Goal: Task Accomplishment & Management: Manage account settings

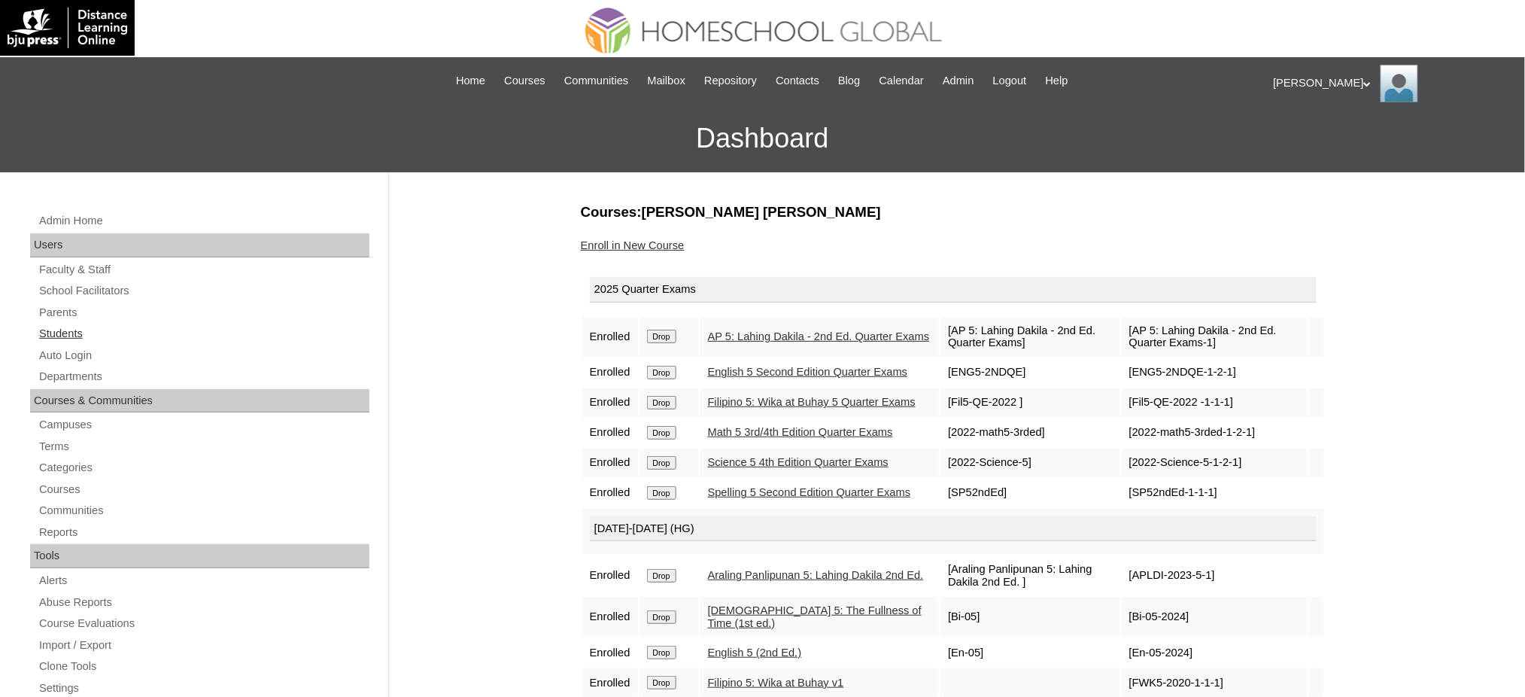
click at [90, 330] on link "Students" at bounding box center [204, 333] width 332 height 19
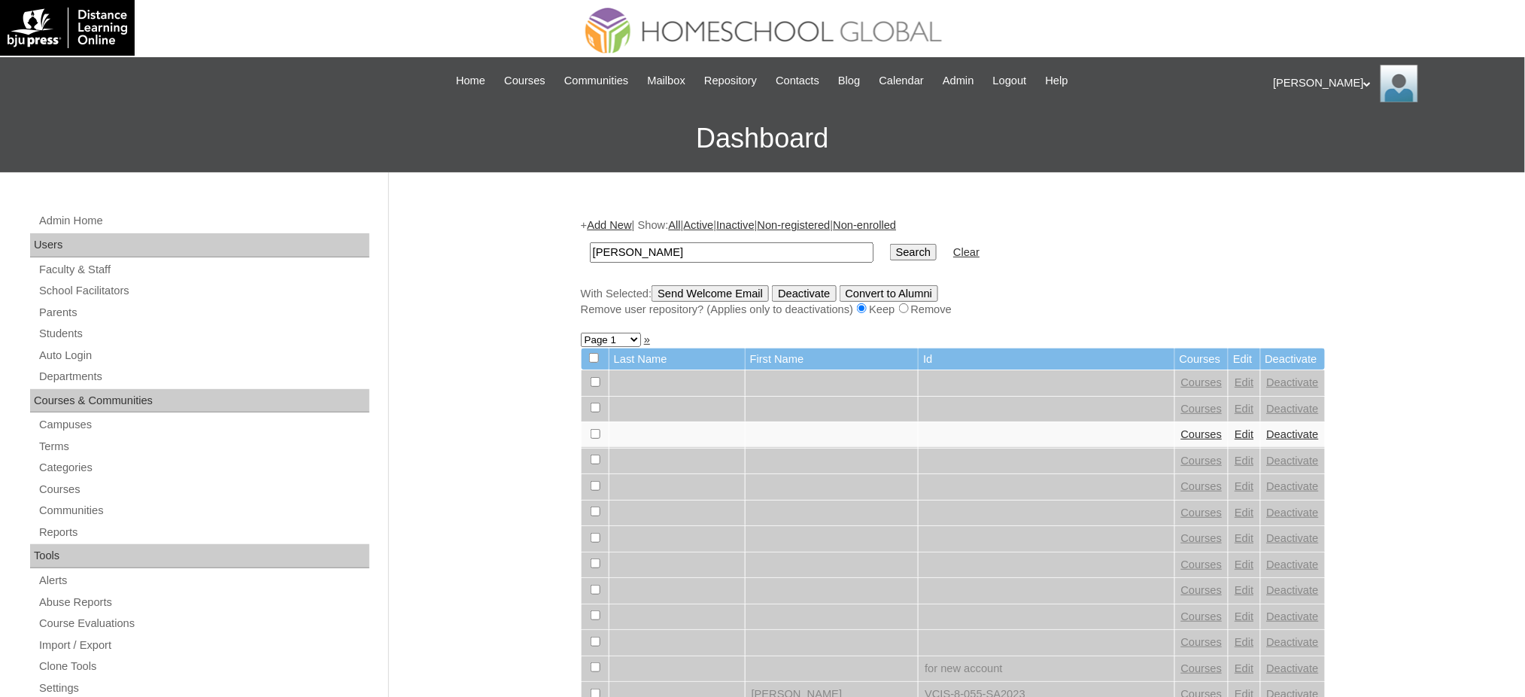
type input "Benjamin"
click at [890, 251] on input "Search" at bounding box center [913, 252] width 47 height 17
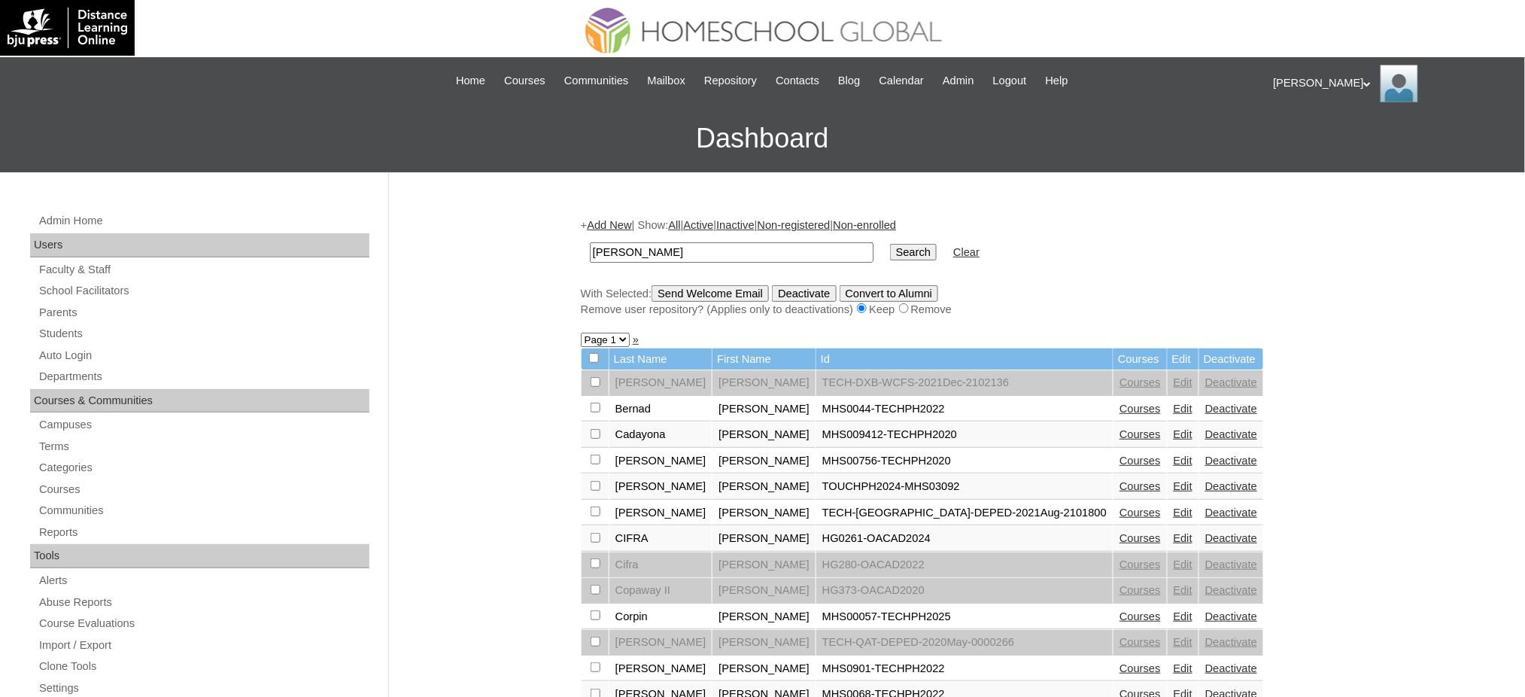
click at [1174, 610] on link "Edit" at bounding box center [1183, 616] width 19 height 12
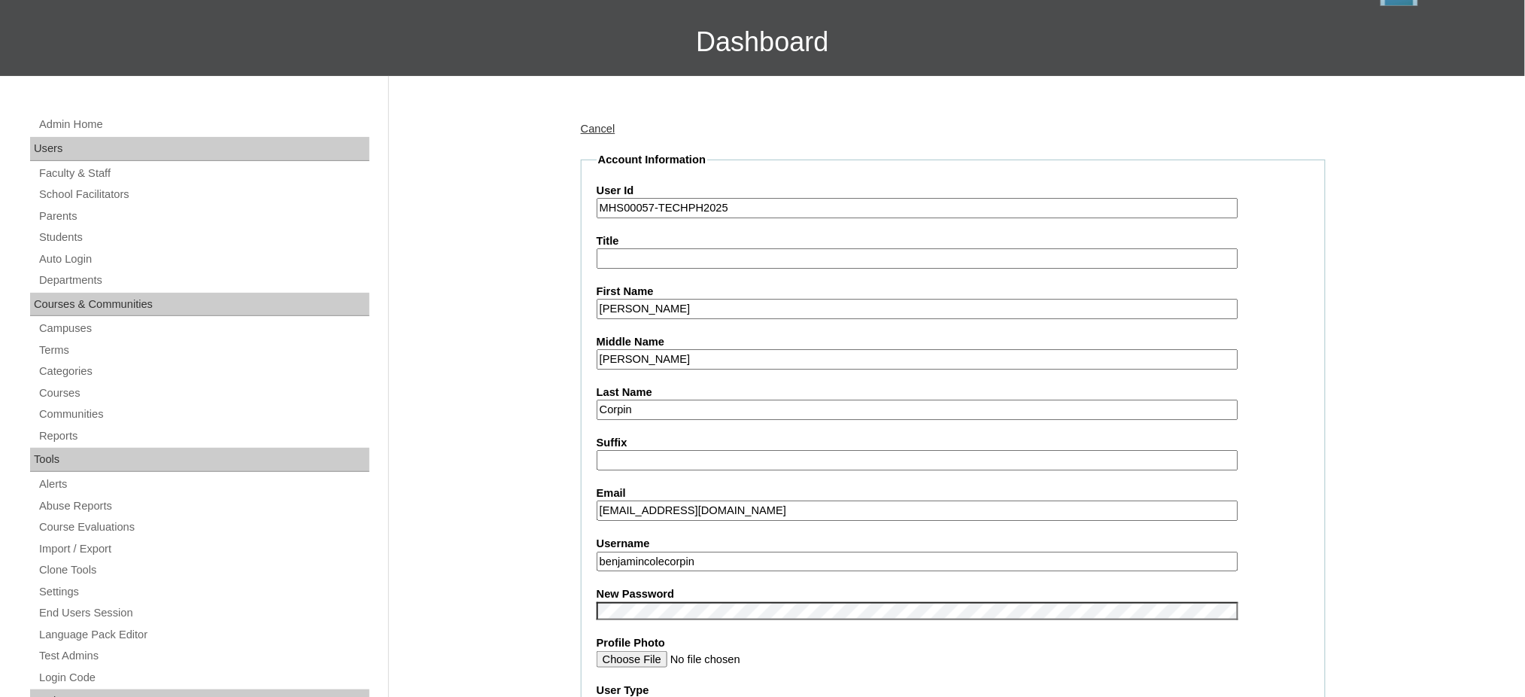
scroll to position [100, 0]
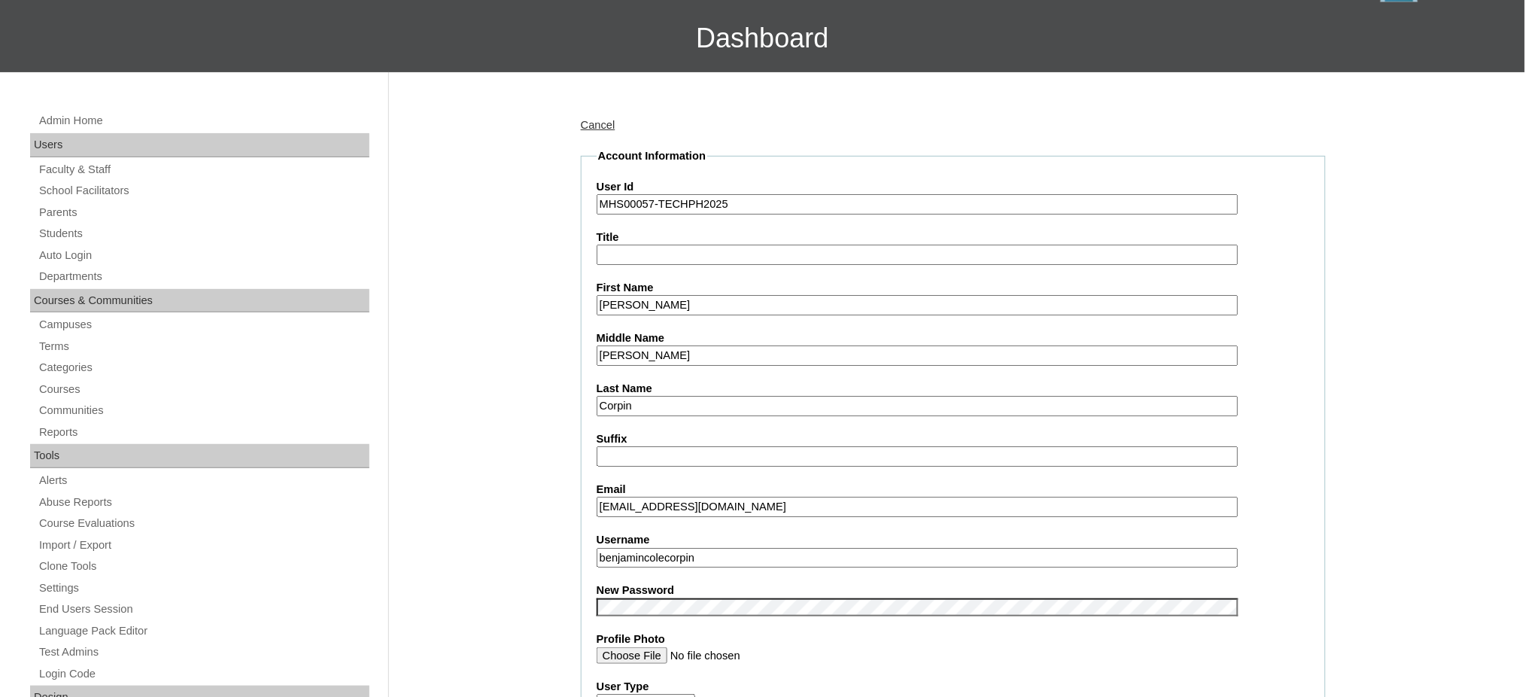
click at [604, 300] on input "Benjamin" at bounding box center [918, 305] width 642 height 20
paste input "zo"
type input "[PERSON_NAME]"
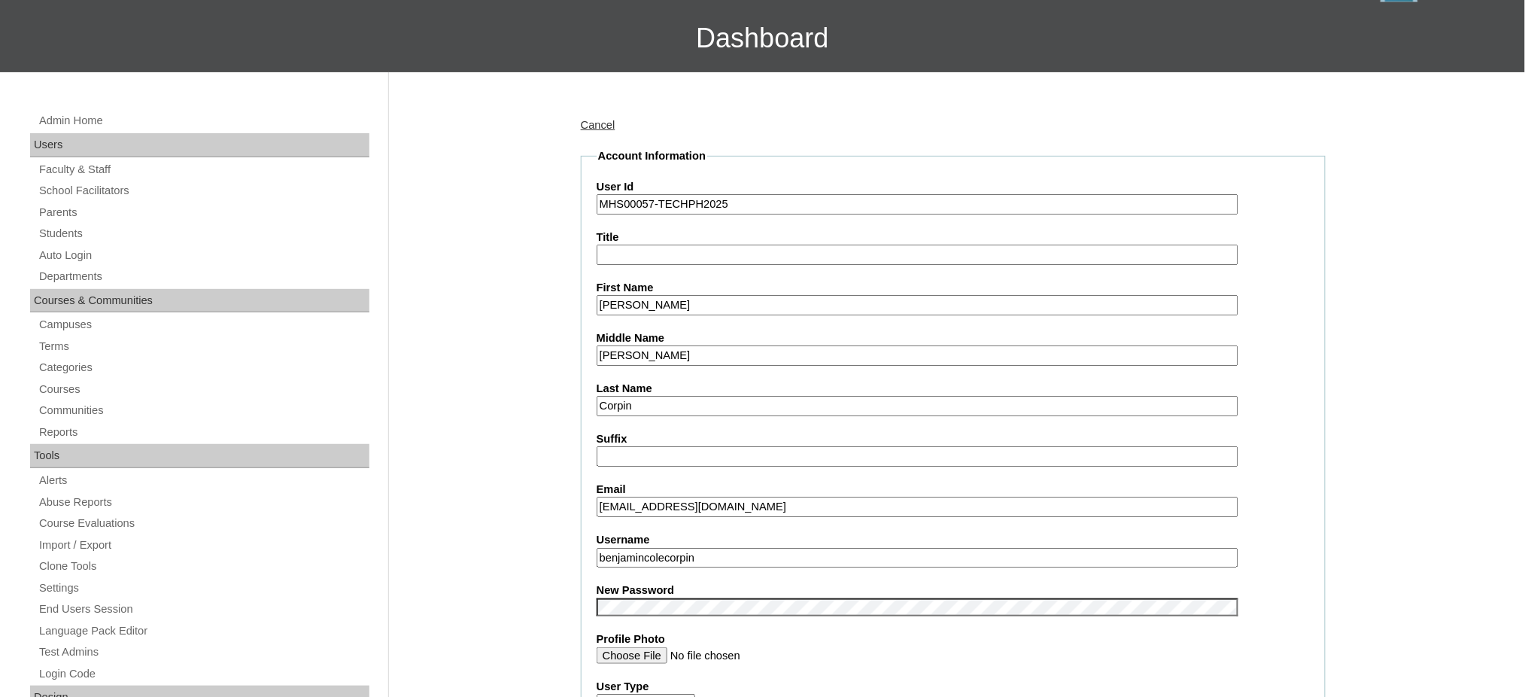
click at [612, 403] on input "Corpin" at bounding box center [918, 406] width 642 height 20
paste input "[DATE][PERSON_NAME]"
type input "[DATE][PERSON_NAME]"
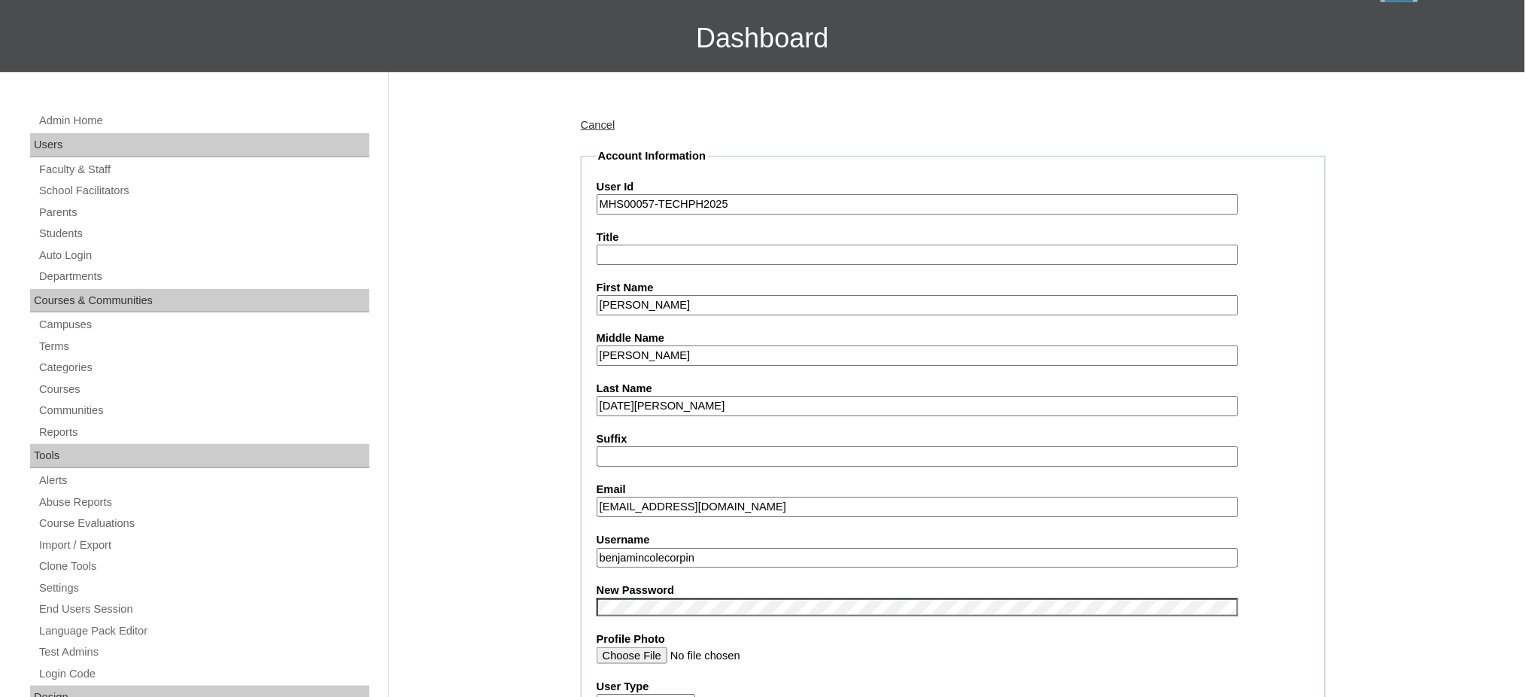
click at [618, 339] on label "Middle Name" at bounding box center [953, 338] width 713 height 16
click at [618, 345] on input "Cole" at bounding box center [918, 355] width 642 height 20
click at [619, 339] on label "Middle Name" at bounding box center [953, 338] width 713 height 16
click at [619, 345] on input "Cole" at bounding box center [918, 355] width 642 height 20
click at [618, 345] on input "Cole" at bounding box center [918, 355] width 642 height 20
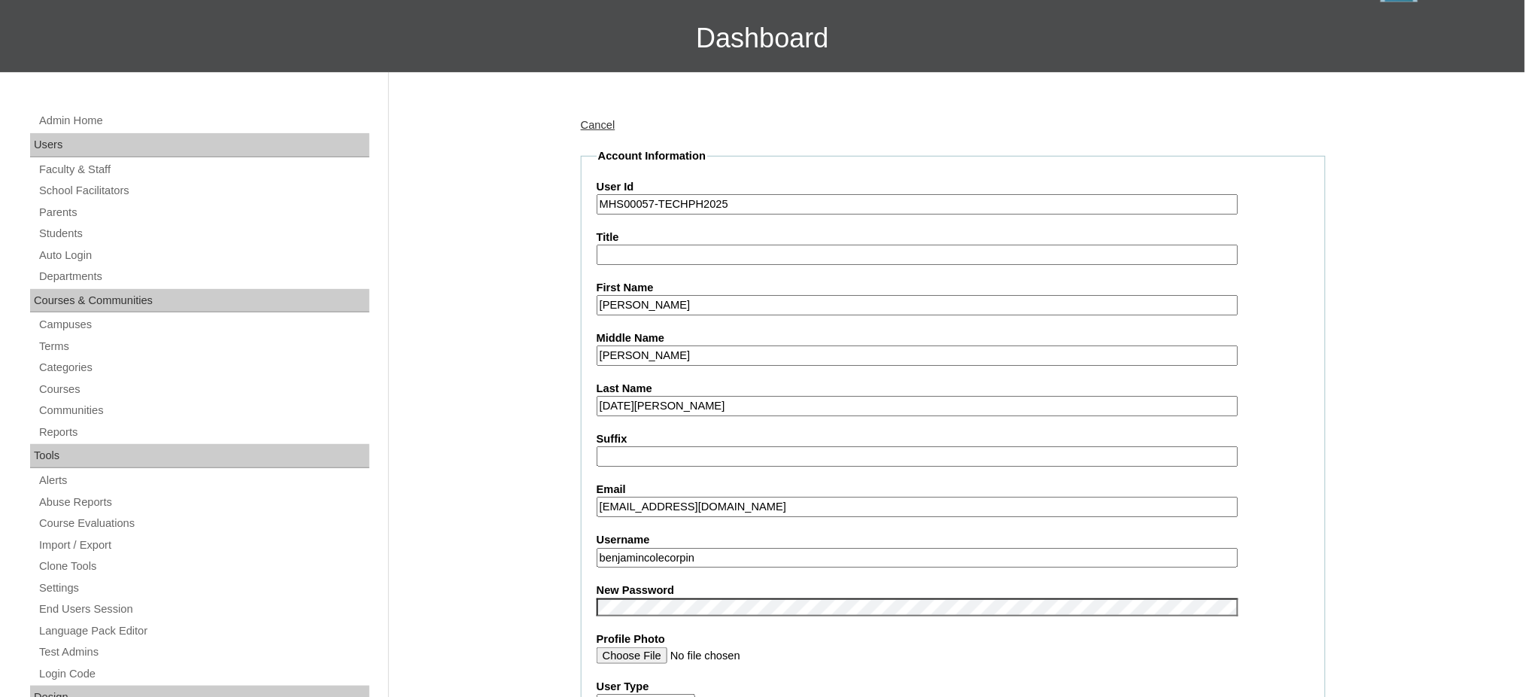
click at [618, 345] on input "Cole" at bounding box center [918, 355] width 642 height 20
paste input "Olores"
type input "Olores"
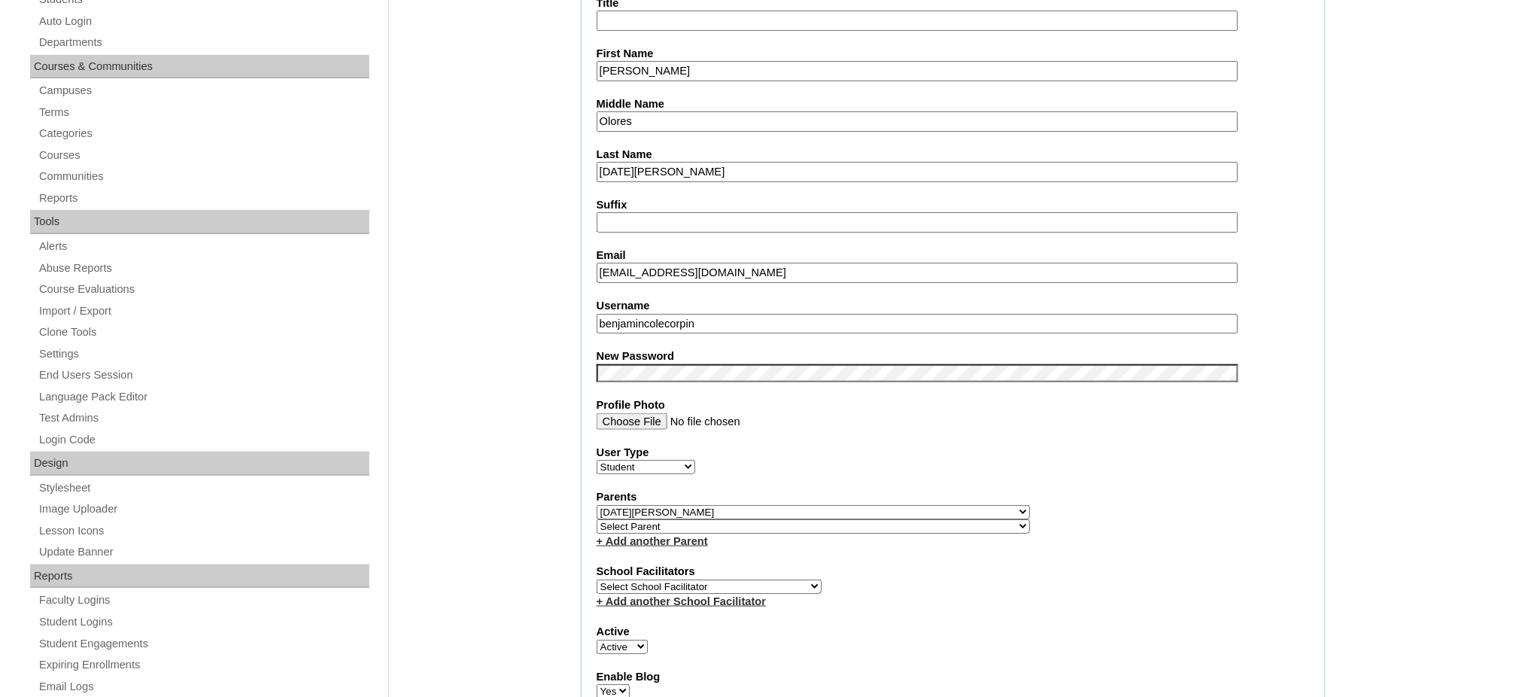
scroll to position [401, 0]
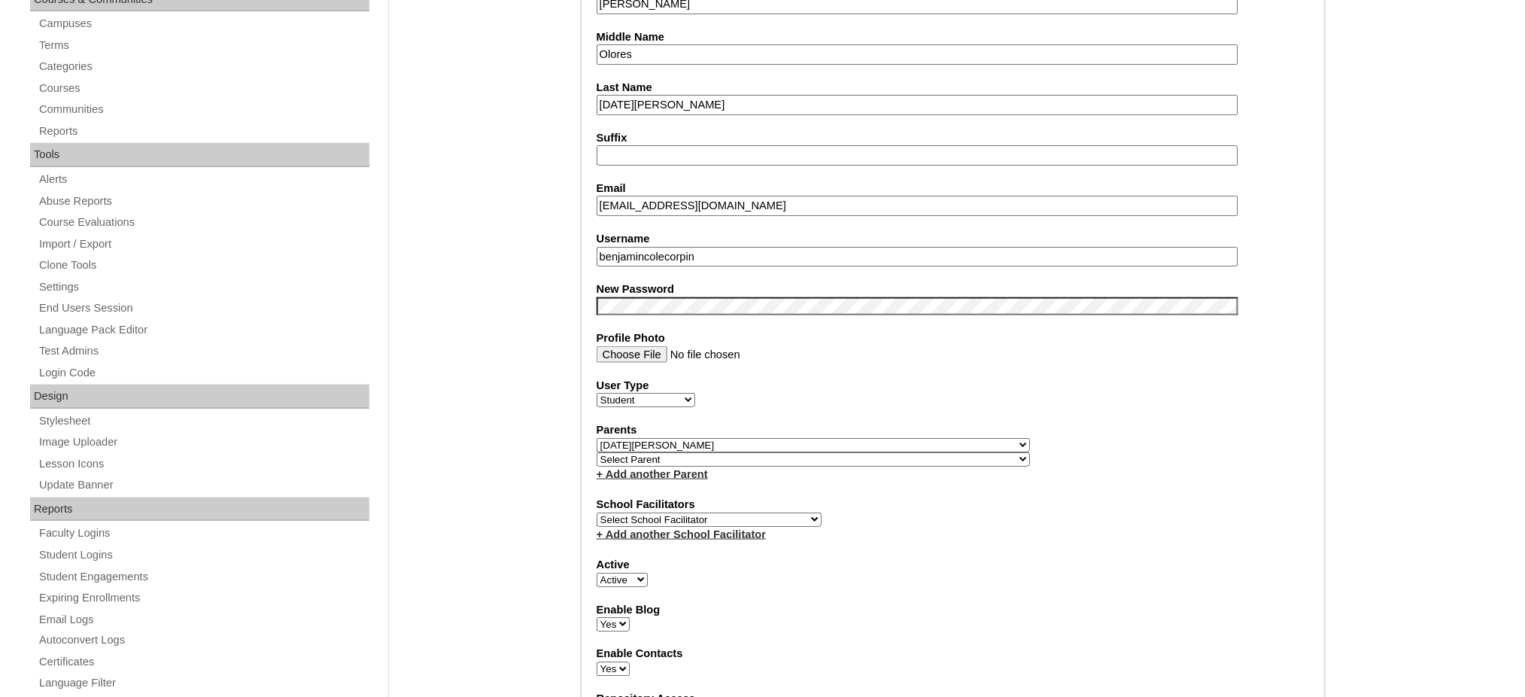
click at [672, 247] on input "benjamincolecorpin" at bounding box center [918, 257] width 642 height 20
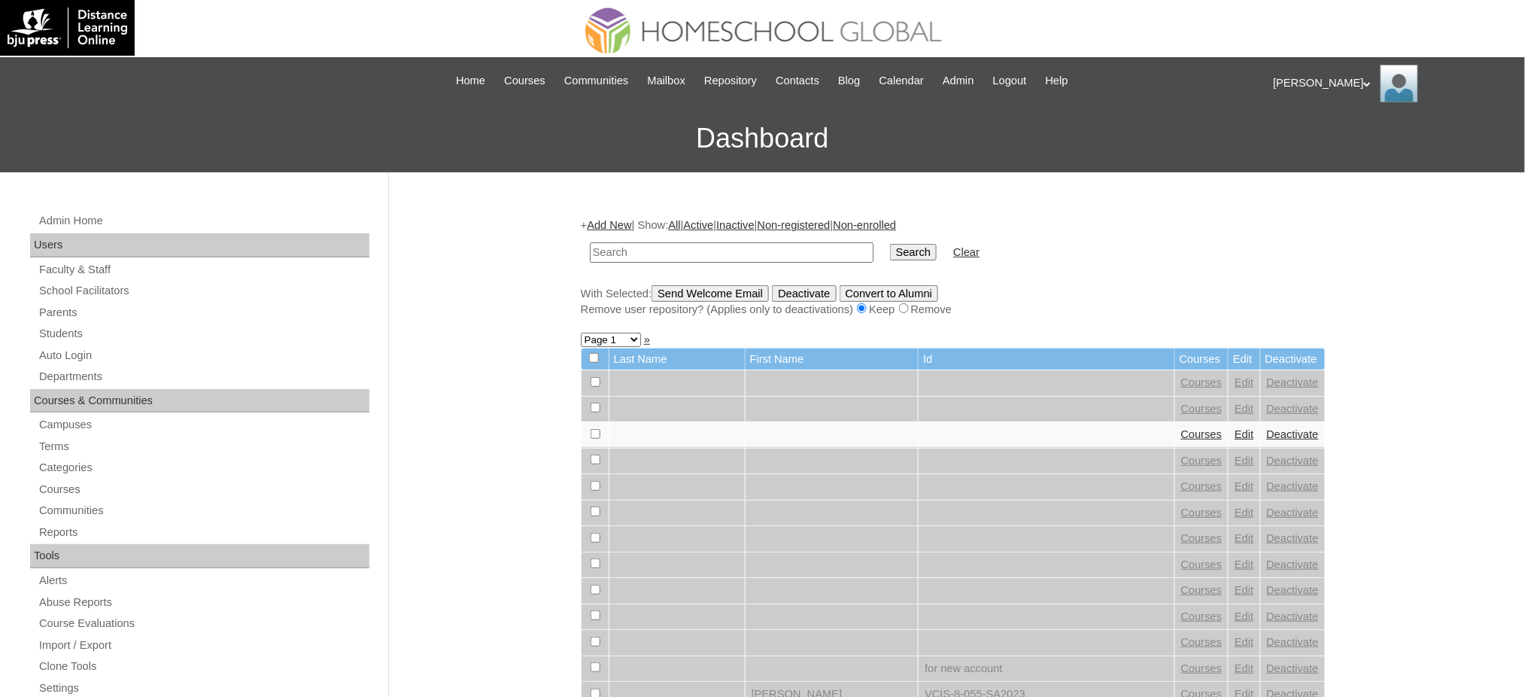
paste input "MHS00057-TECHPH2025"
type input "MHS00057-TECHPH2025"
click at [890, 245] on input "Search" at bounding box center [913, 252] width 47 height 17
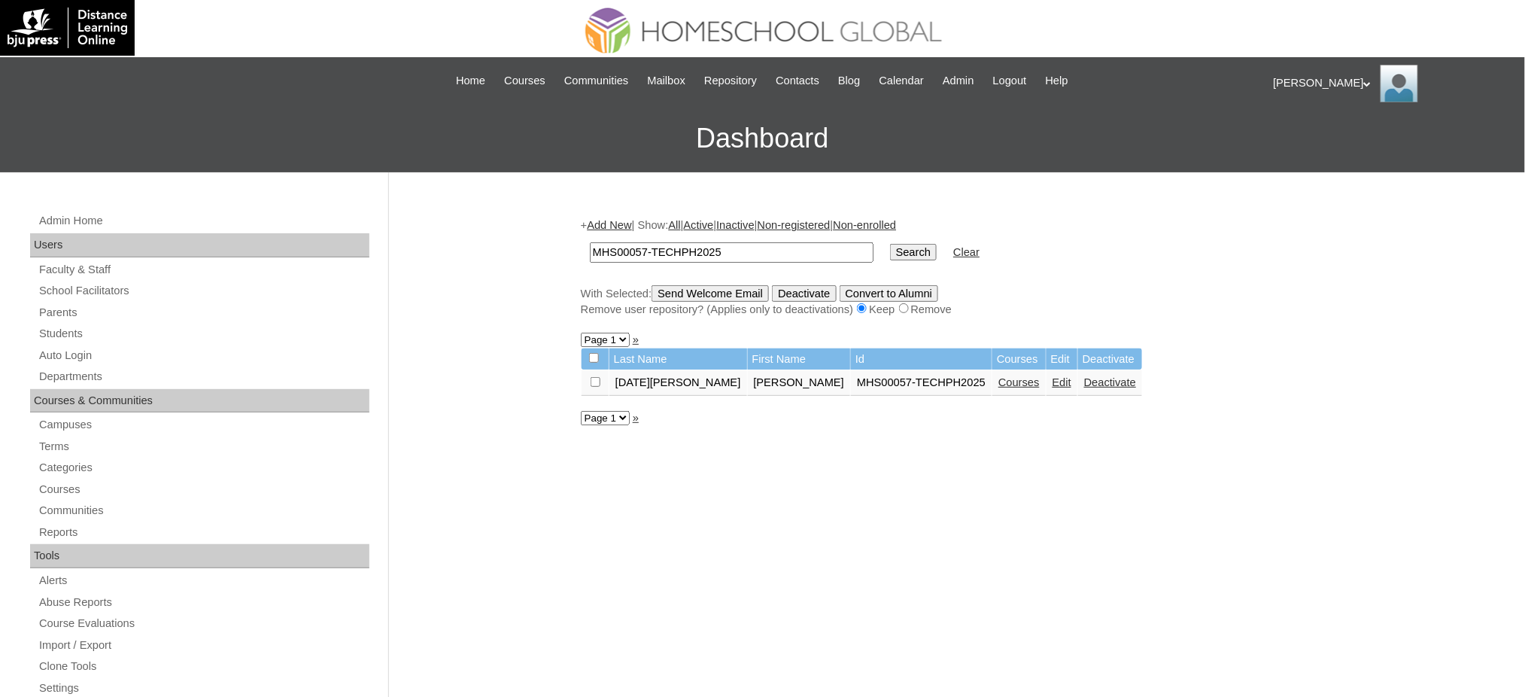
click at [1047, 383] on td "Edit" at bounding box center [1062, 383] width 31 height 26
click at [1053, 376] on link "Edit" at bounding box center [1062, 382] width 19 height 12
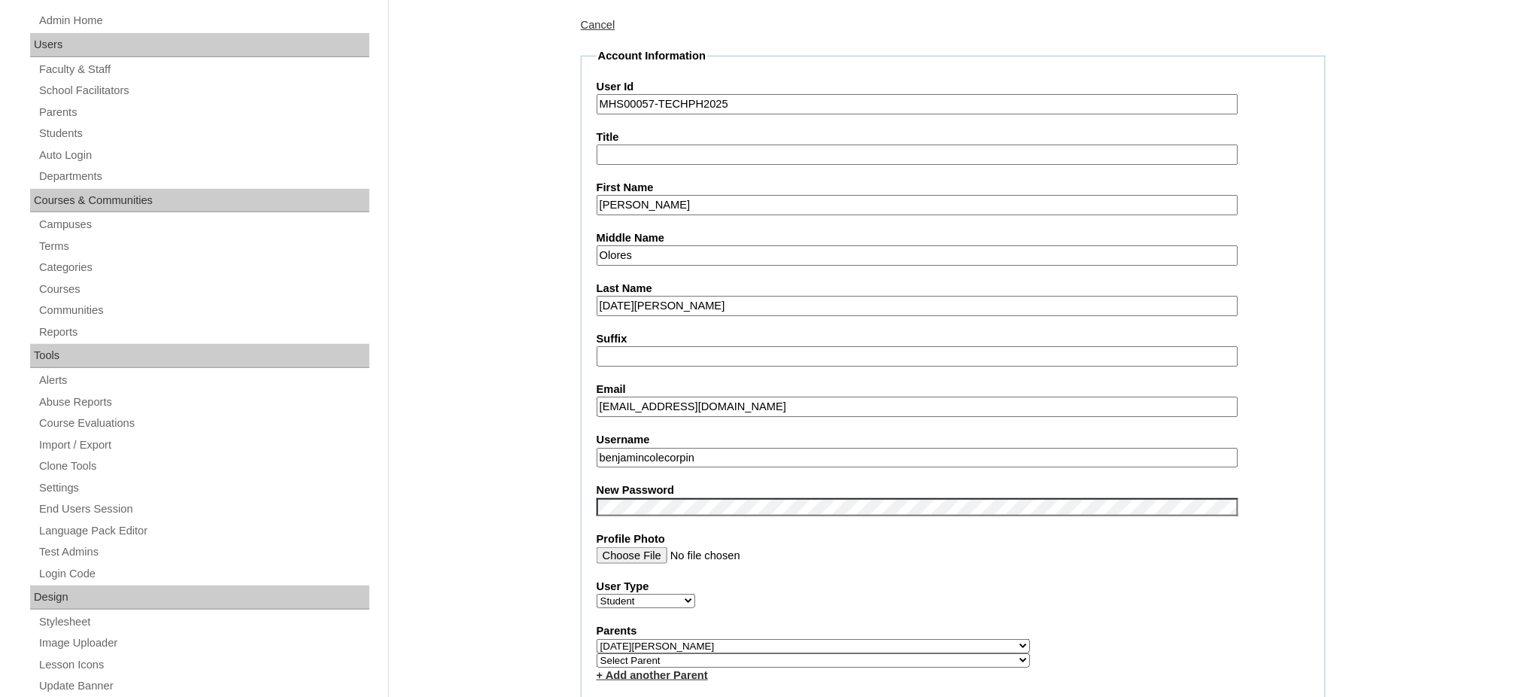
click at [692, 448] on input "benjamincolecorpin" at bounding box center [918, 458] width 642 height 20
type input "benzonsanmiguel"
